Goal: Task Accomplishment & Management: Use online tool/utility

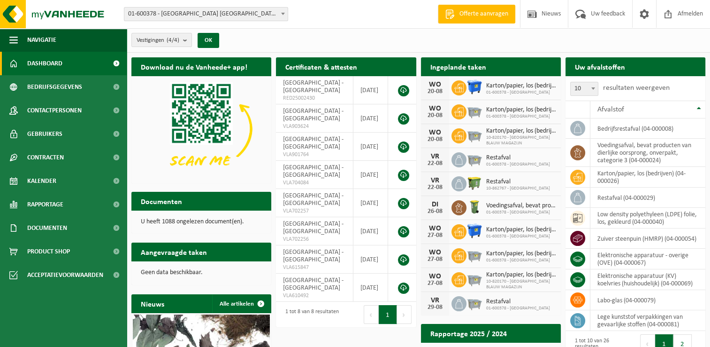
drag, startPoint x: 46, startPoint y: 180, endPoint x: 230, endPoint y: 176, distance: 184.1
click at [46, 180] on span "Kalender" at bounding box center [41, 180] width 29 height 23
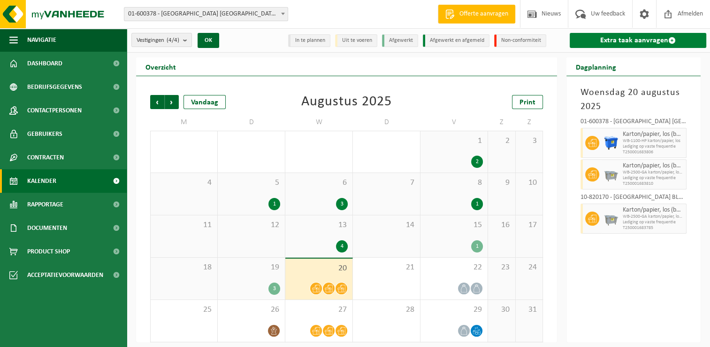
click at [606, 40] on link "Extra taak aanvragen" at bounding box center [638, 40] width 137 height 15
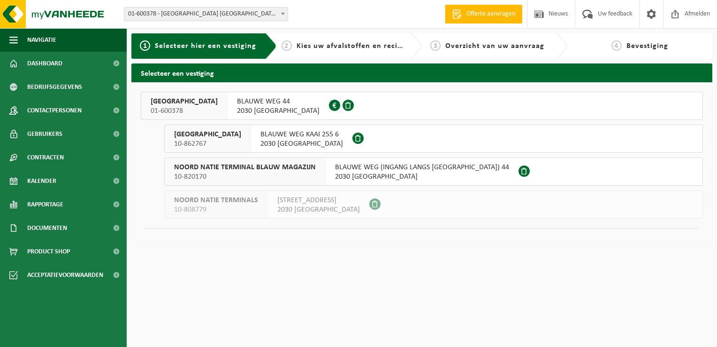
click at [174, 100] on span "[GEOGRAPHIC_DATA]" at bounding box center [184, 101] width 67 height 9
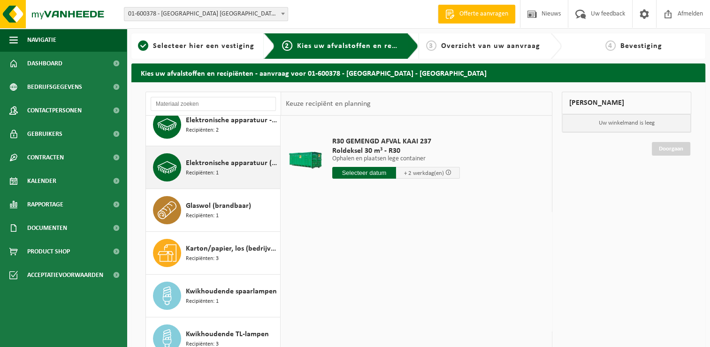
scroll to position [94, 0]
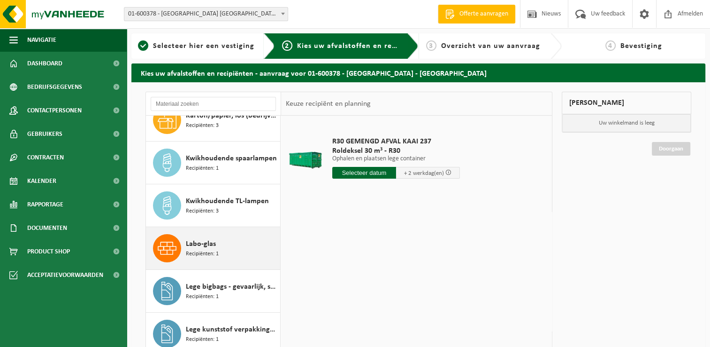
click at [206, 253] on span "Recipiënten: 1" at bounding box center [202, 253] width 33 height 9
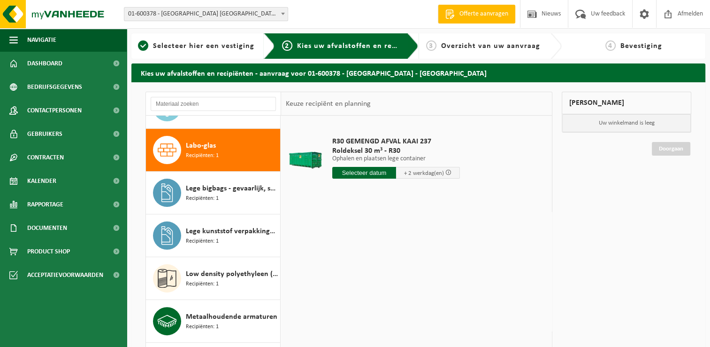
scroll to position [299, 0]
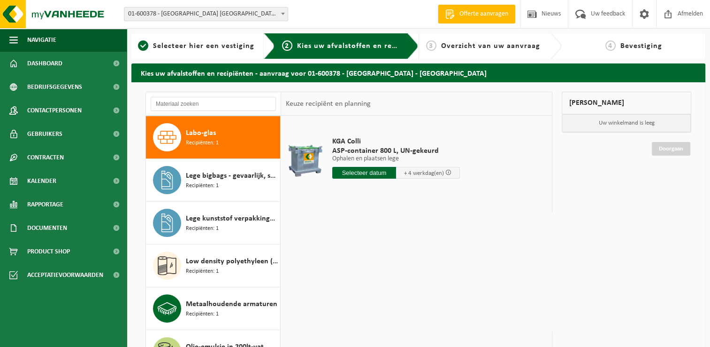
click at [366, 171] on input "text" at bounding box center [364, 173] width 64 height 12
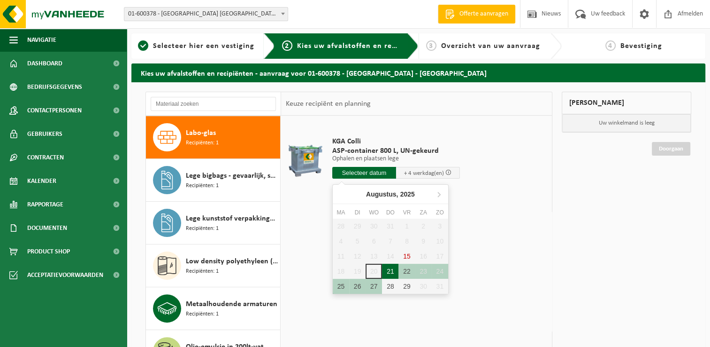
click at [392, 270] on div "21" at bounding box center [390, 270] width 16 height 15
type input "Van 2025-08-21"
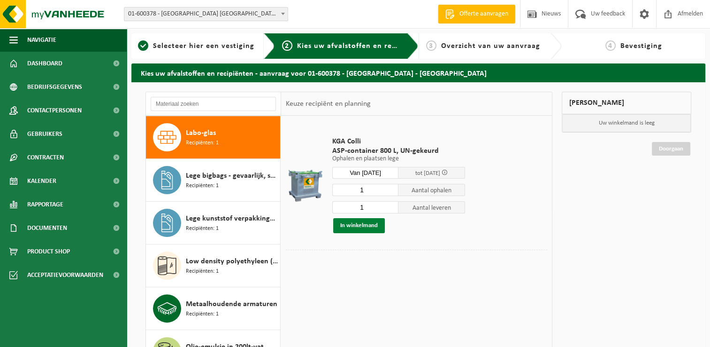
click at [355, 225] on button "In winkelmand" at bounding box center [359, 225] width 52 height 15
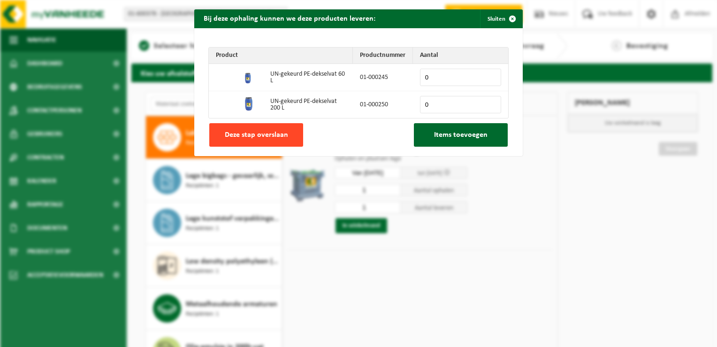
click at [234, 137] on span "Deze stap overslaan" at bounding box center [256, 135] width 63 height 8
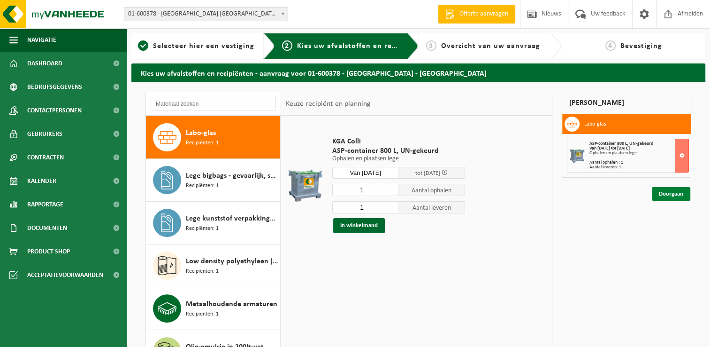
click at [675, 194] on link "Doorgaan" at bounding box center [671, 194] width 39 height 14
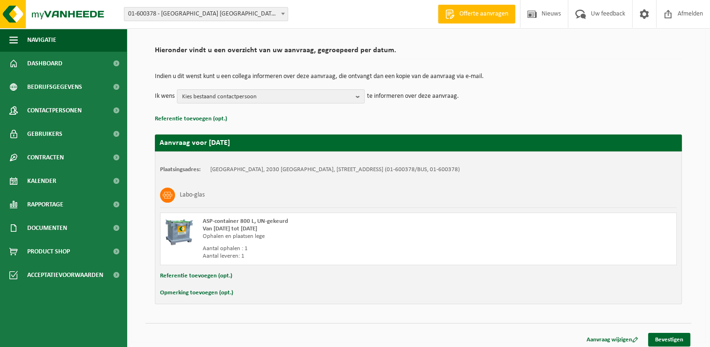
scroll to position [63, 0]
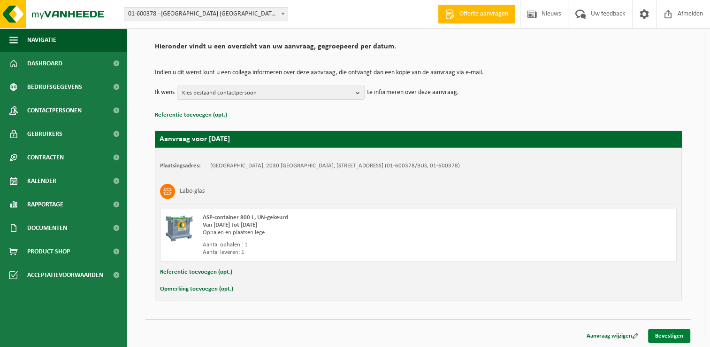
click at [667, 333] on link "Bevestigen" at bounding box center [669, 336] width 42 height 14
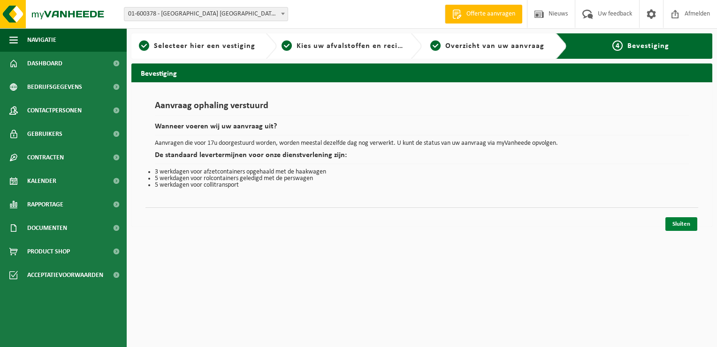
click at [683, 222] on link "Sluiten" at bounding box center [682, 224] width 32 height 14
